Goal: Find specific page/section: Find specific page/section

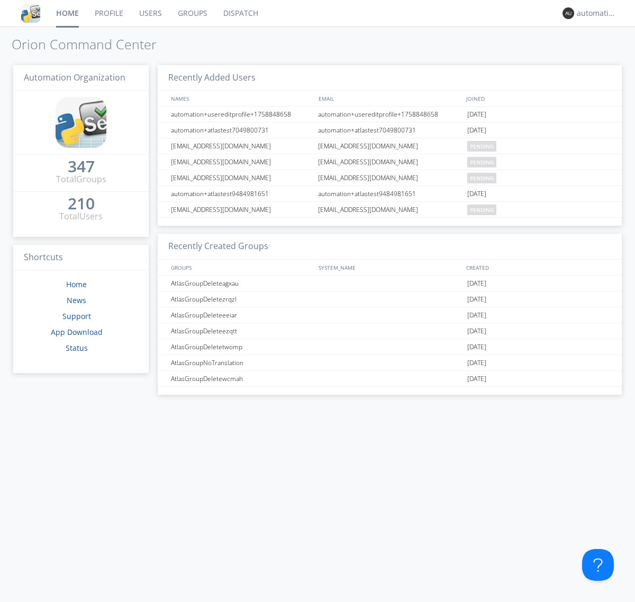
click at [240, 13] on link "Dispatch" at bounding box center [241, 13] width 51 height 26
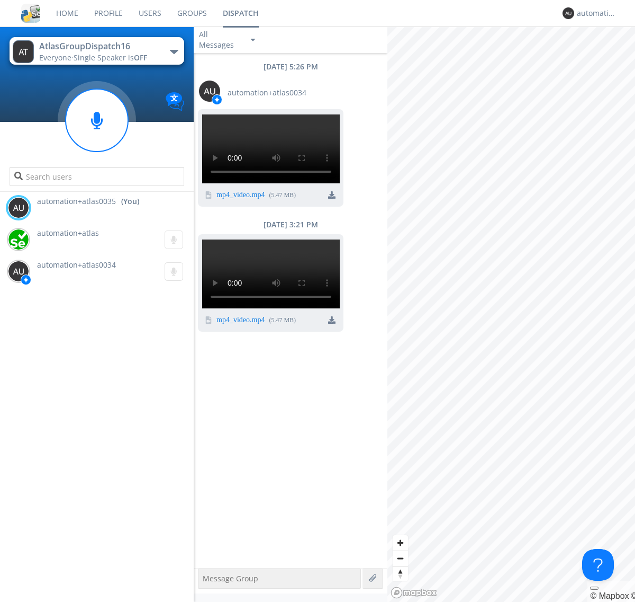
click at [174, 51] on div "button" at bounding box center [174, 52] width 8 height 4
click at [0, 0] on span "AtlasGroupDispatch17" at bounding box center [0, 0] width 0 height 0
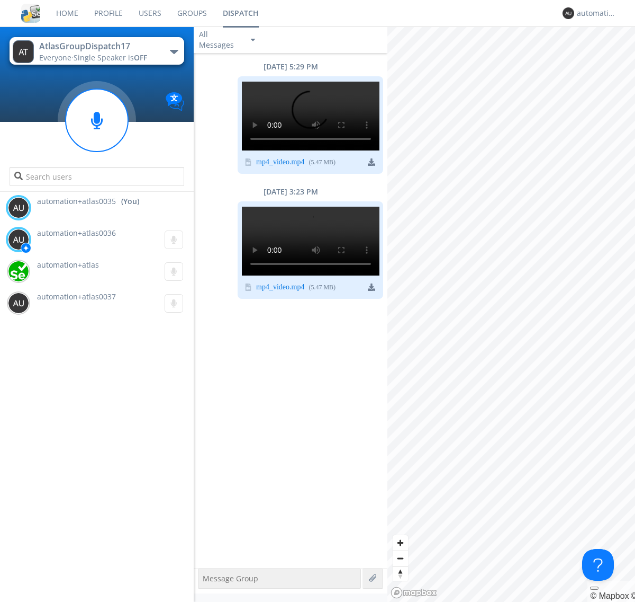
scroll to position [87, 0]
click at [594, 13] on div "automation+atlas0035" at bounding box center [597, 13] width 40 height 11
